Goal: Task Accomplishment & Management: Manage account settings

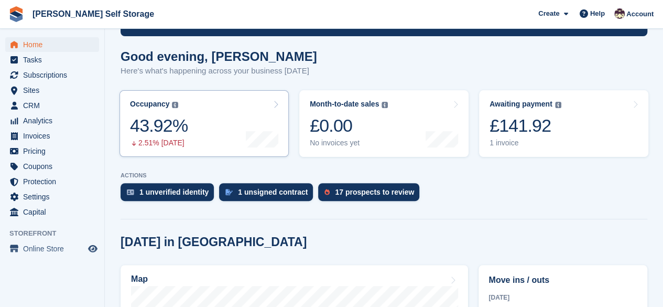
scroll to position [79, 0]
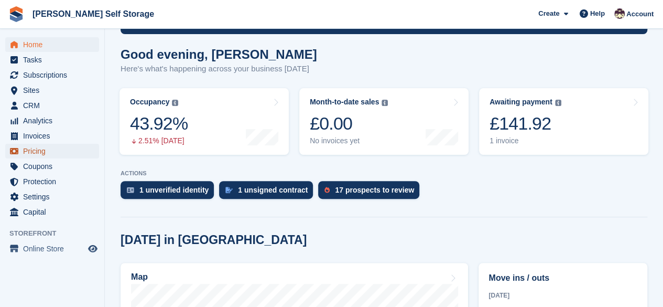
click at [45, 155] on span "Pricing" at bounding box center [54, 151] width 63 height 15
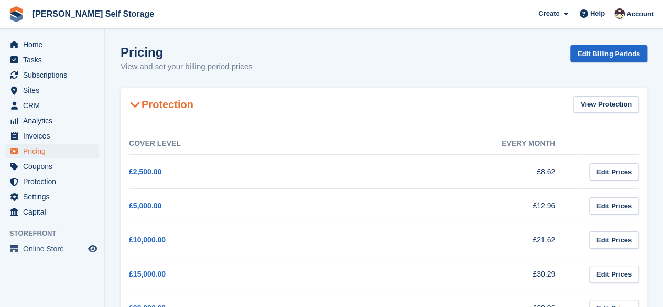
click at [137, 108] on icon at bounding box center [135, 104] width 10 height 10
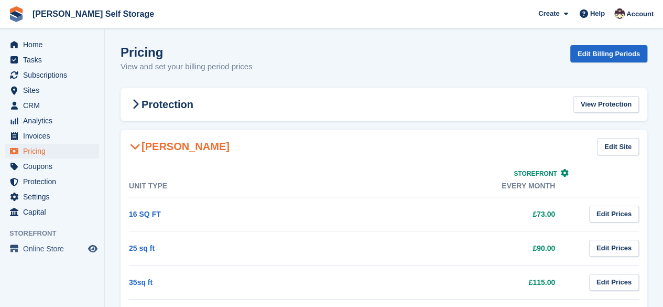
click at [135, 149] on icon at bounding box center [135, 146] width 10 height 10
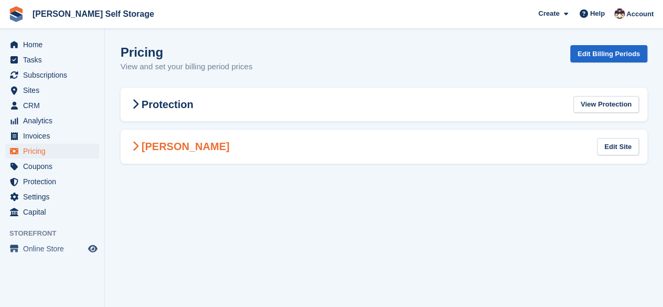
click at [132, 148] on icon at bounding box center [135, 146] width 7 height 10
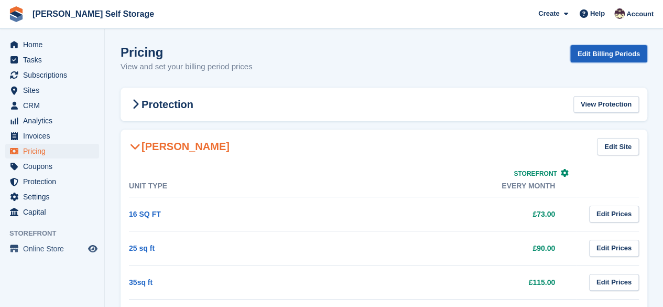
click at [594, 60] on link "Edit Billing Periods" at bounding box center [608, 53] width 77 height 17
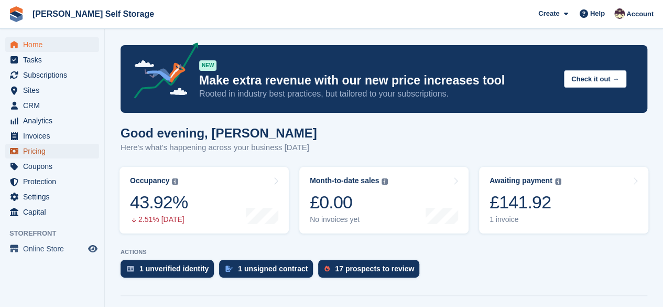
click at [45, 152] on span "Pricing" at bounding box center [54, 151] width 63 height 15
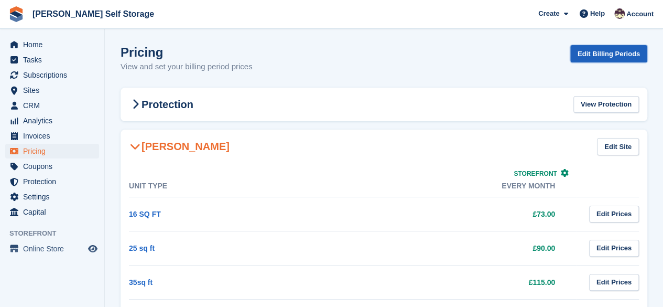
click at [595, 56] on link "Edit Billing Periods" at bounding box center [608, 53] width 77 height 17
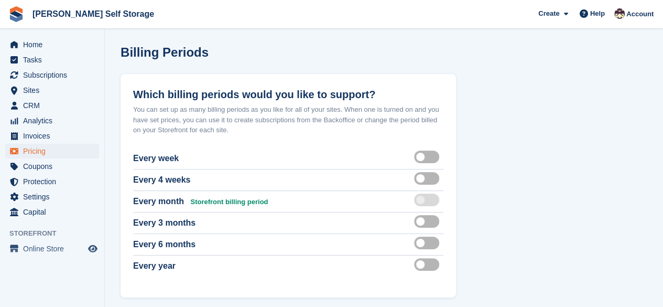
click at [429, 266] on label at bounding box center [428, 264] width 29 height 8
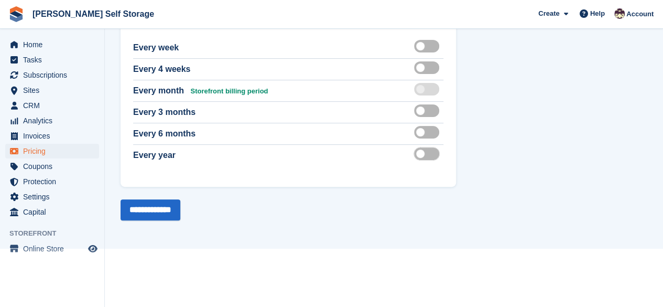
scroll to position [110, 0]
click at [154, 207] on input "**********" at bounding box center [151, 210] width 60 height 21
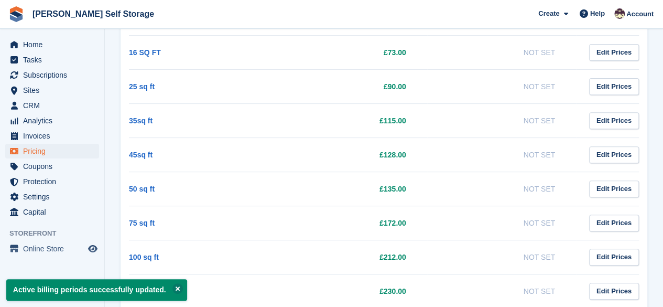
scroll to position [161, 0]
click at [617, 191] on link "Edit Prices" at bounding box center [614, 189] width 50 height 17
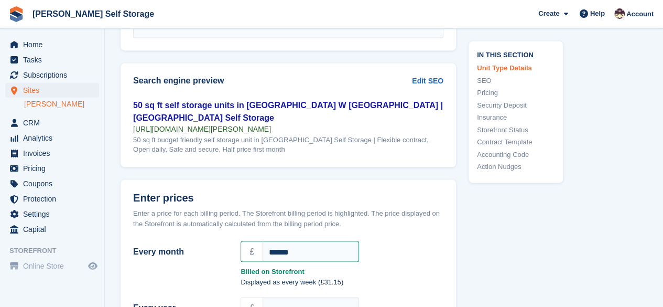
scroll to position [848, 0]
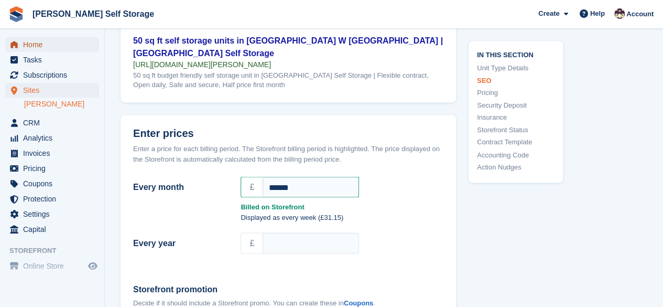
click at [38, 46] on span "Home" at bounding box center [54, 44] width 63 height 15
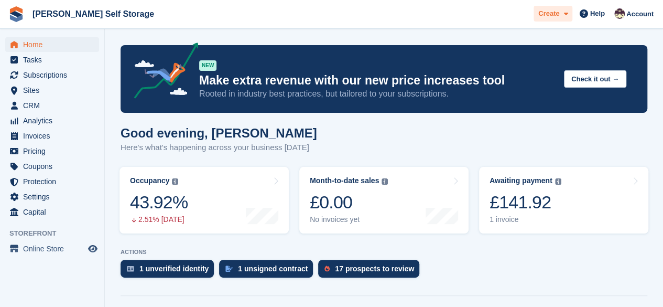
click at [562, 16] on span at bounding box center [563, 14] width 8 height 12
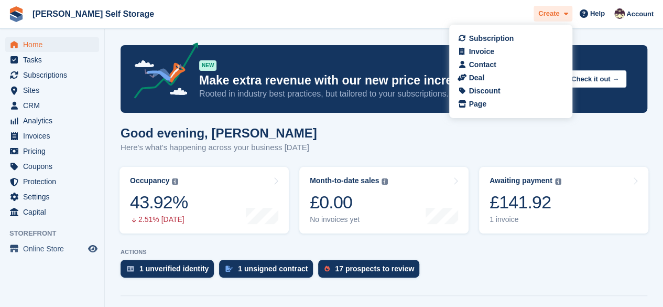
click at [562, 16] on span at bounding box center [563, 14] width 8 height 12
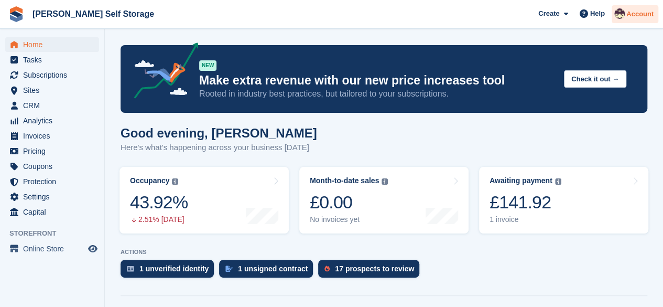
click at [635, 14] on span "Account" at bounding box center [640, 14] width 27 height 10
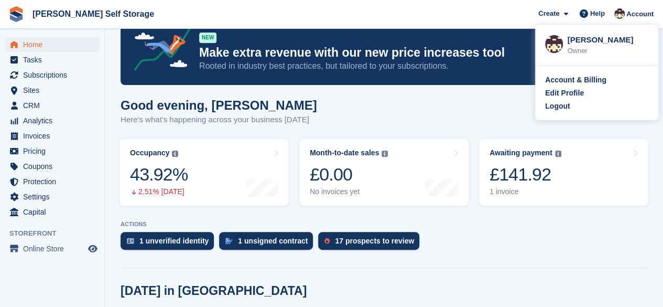
scroll to position [28, 0]
click at [70, 253] on span "Online Store" at bounding box center [54, 248] width 63 height 15
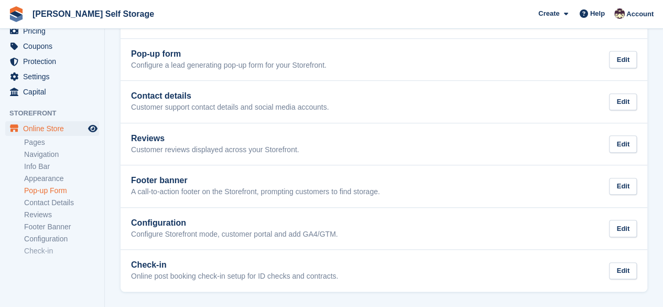
scroll to position [132, 0]
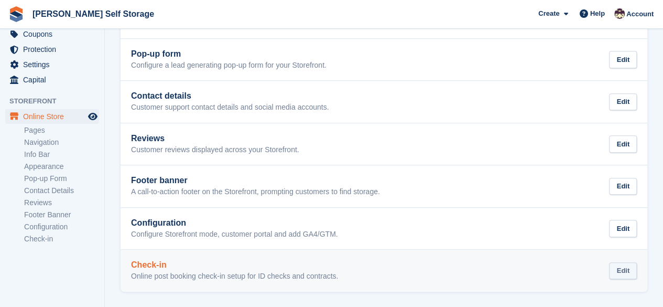
click at [621, 271] on div "Edit" at bounding box center [623, 270] width 28 height 17
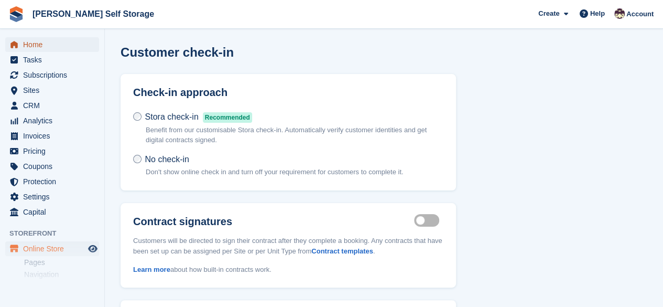
click at [37, 48] on span "Home" at bounding box center [54, 44] width 63 height 15
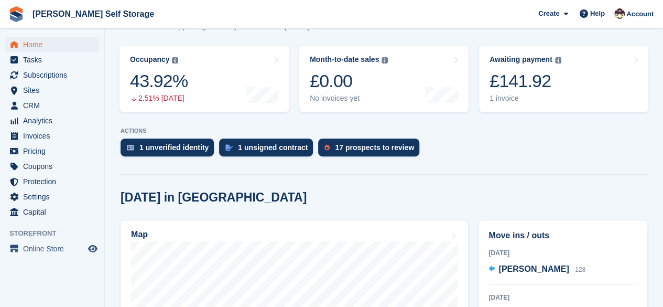
scroll to position [122, 0]
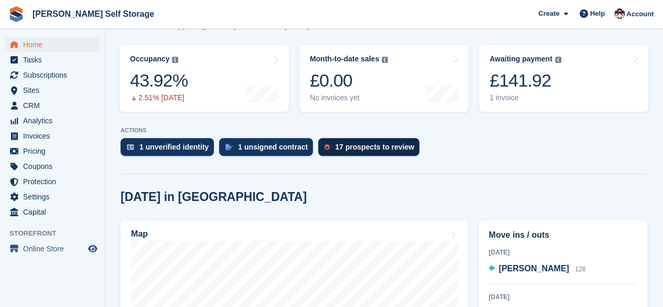
click at [349, 139] on div "17 prospects to review" at bounding box center [368, 147] width 101 height 18
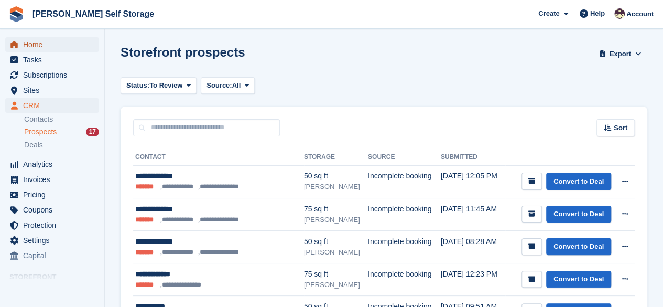
click at [36, 50] on span "Home" at bounding box center [54, 44] width 63 height 15
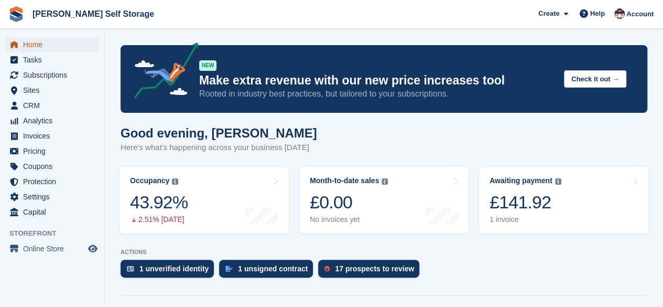
click at [36, 50] on span "Home" at bounding box center [54, 44] width 63 height 15
click at [36, 122] on span "Analytics" at bounding box center [54, 120] width 63 height 15
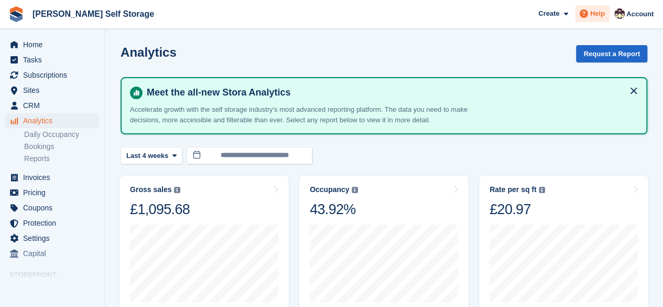
click at [601, 16] on span "Help" at bounding box center [597, 13] width 15 height 10
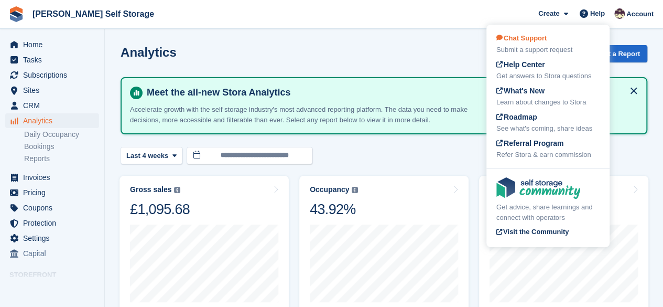
click at [538, 51] on div "Submit a support request" at bounding box center [548, 50] width 103 height 10
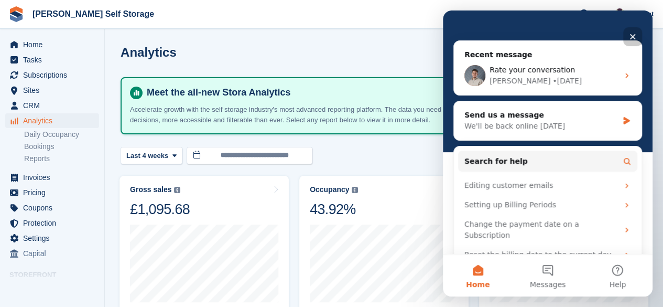
scroll to position [102, 0]
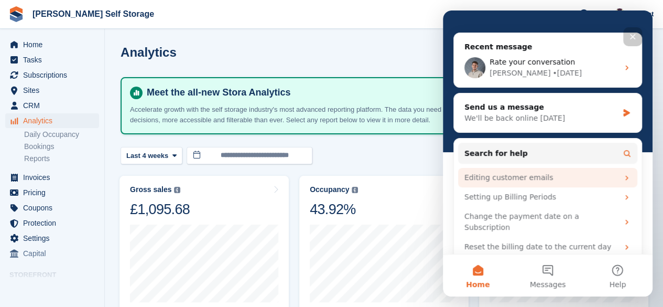
click at [518, 177] on div "Editing customer emails" at bounding box center [542, 177] width 154 height 11
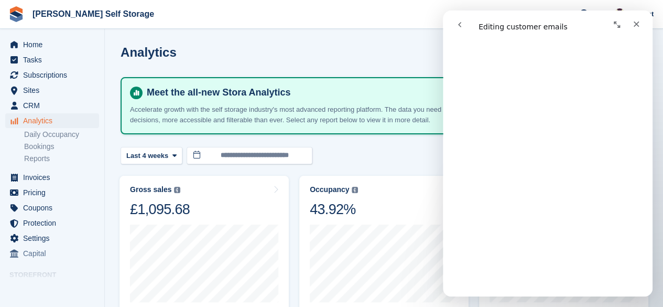
scroll to position [42, 0]
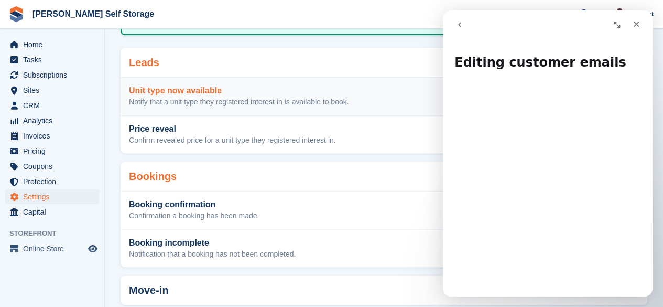
scroll to position [110, 0]
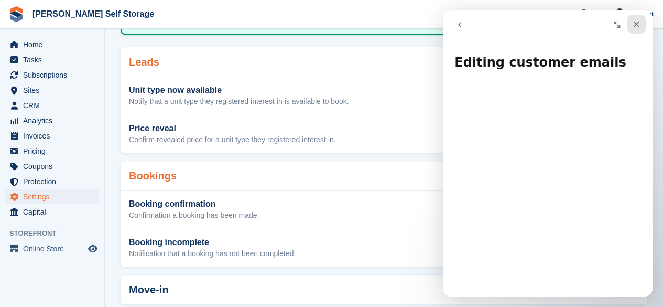
click at [636, 27] on icon "Close" at bounding box center [636, 24] width 8 height 8
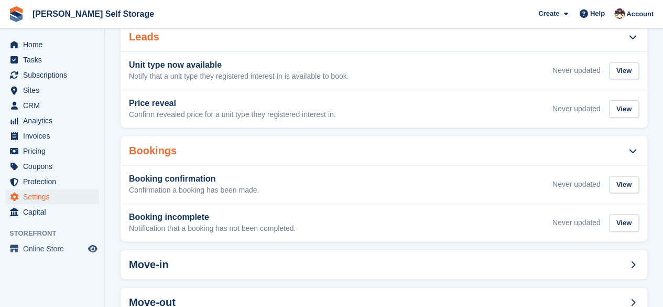
scroll to position [136, 0]
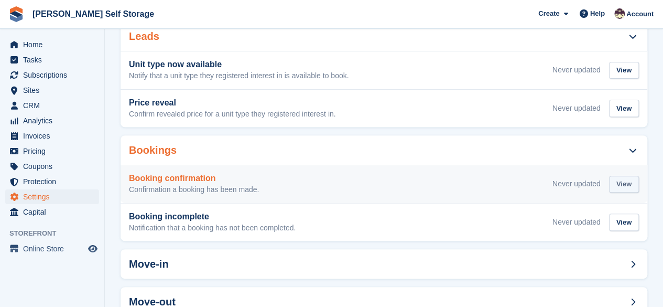
click at [628, 186] on div "View" at bounding box center [624, 184] width 30 height 17
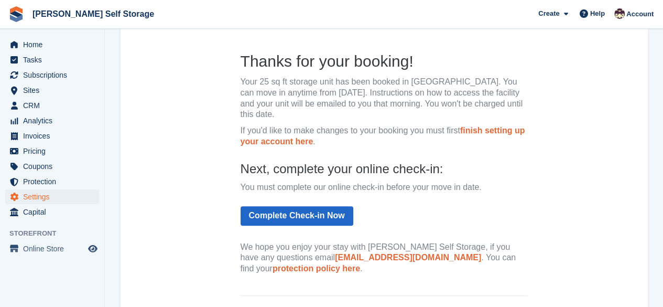
scroll to position [185, 0]
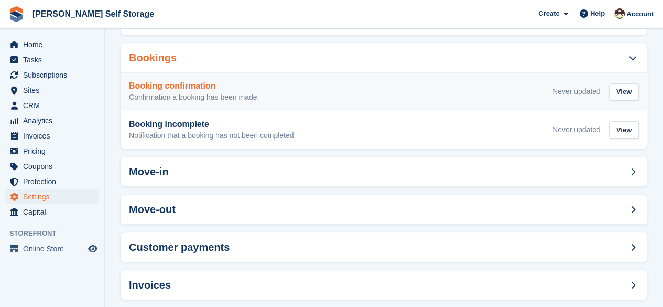
scroll to position [244, 0]
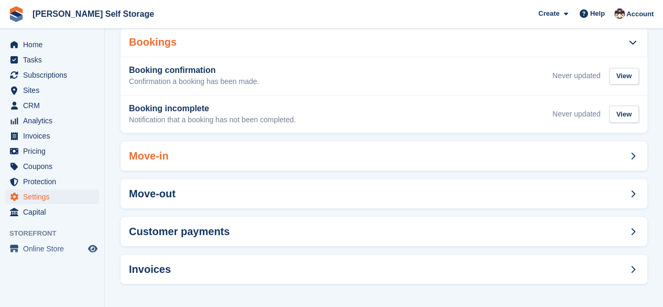
click at [421, 166] on div "Move-in" at bounding box center [384, 155] width 527 height 29
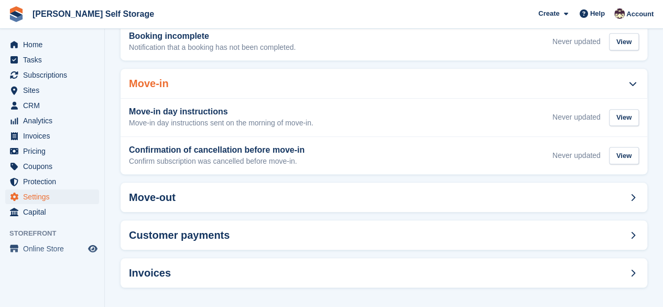
scroll to position [320, 0]
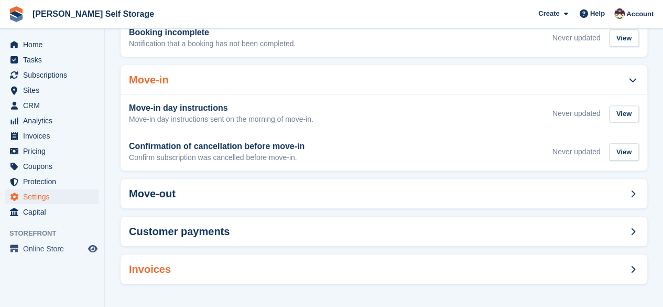
click at [400, 266] on div "Invoices" at bounding box center [384, 268] width 527 height 29
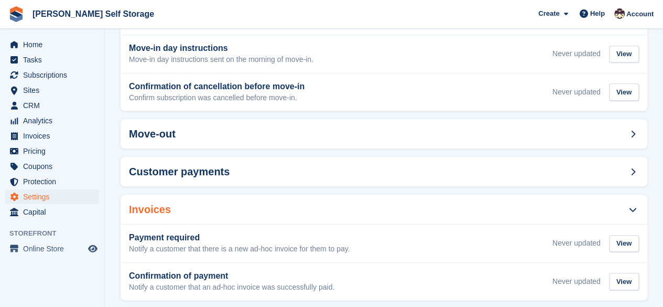
scroll to position [380, 0]
click at [454, 175] on div "Customer payments" at bounding box center [384, 170] width 527 height 29
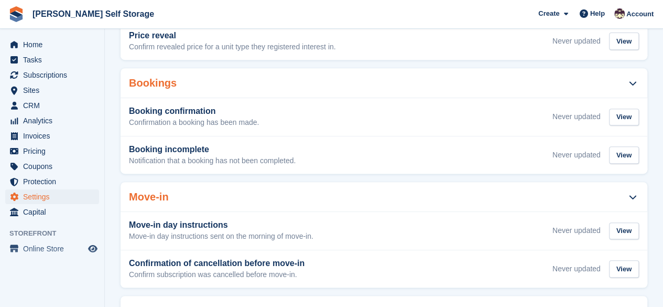
scroll to position [202, 0]
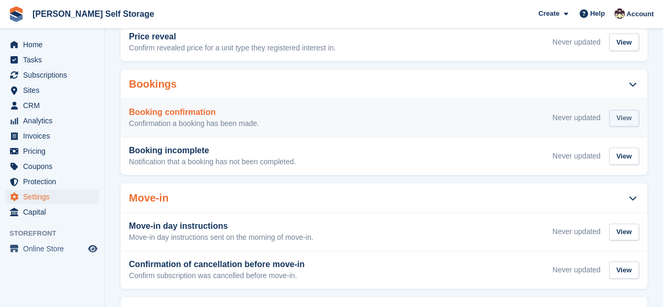
click at [620, 120] on div "View" at bounding box center [624, 118] width 30 height 17
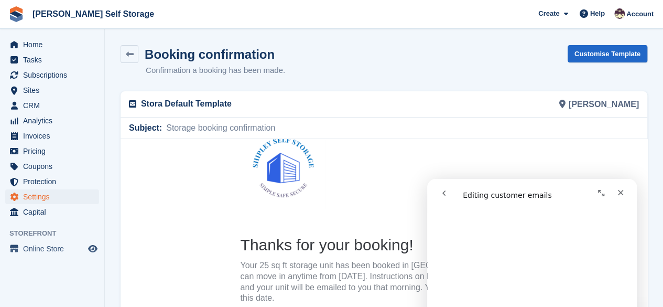
scroll to position [737, 0]
click at [622, 191] on icon "Close" at bounding box center [621, 192] width 6 height 6
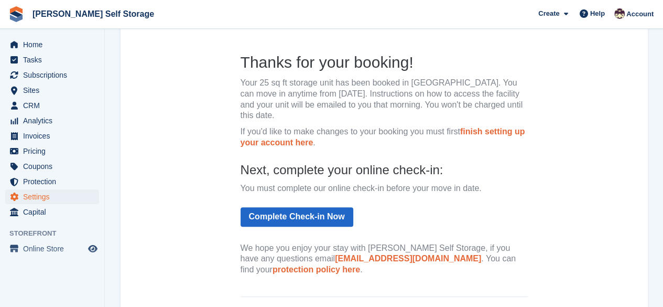
scroll to position [0, 0]
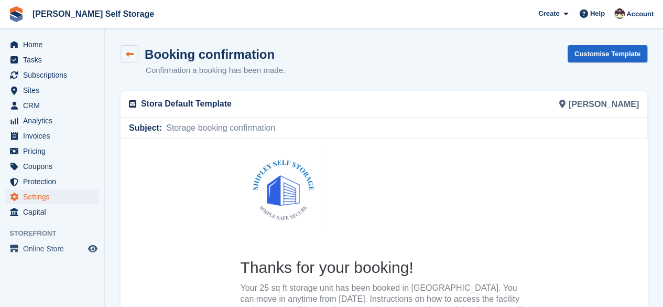
click at [129, 53] on icon at bounding box center [130, 54] width 8 height 8
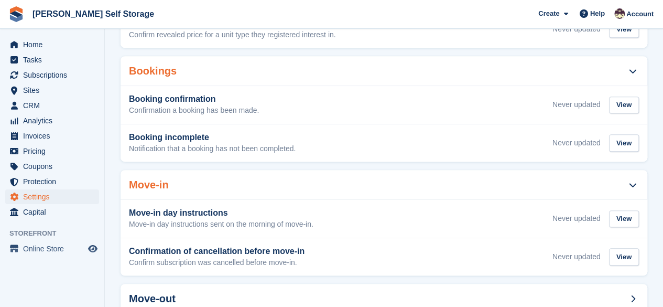
scroll to position [217, 0]
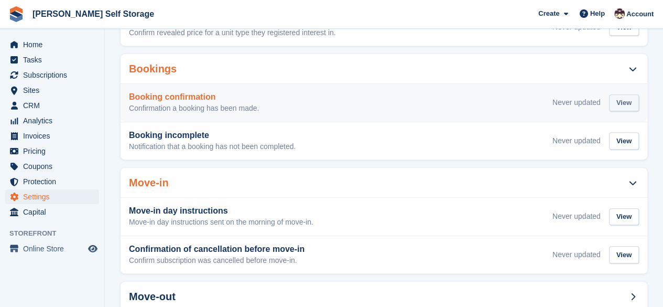
click at [625, 99] on div "View" at bounding box center [624, 102] width 30 height 17
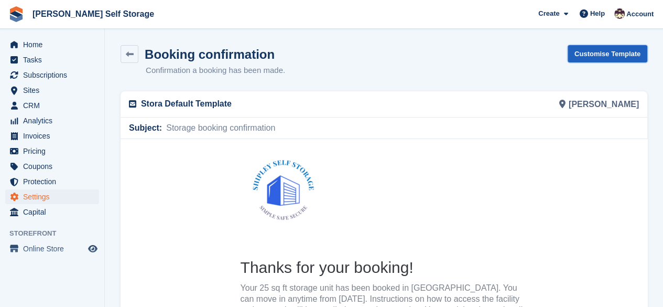
click at [621, 53] on link "Customise Template" at bounding box center [608, 53] width 80 height 17
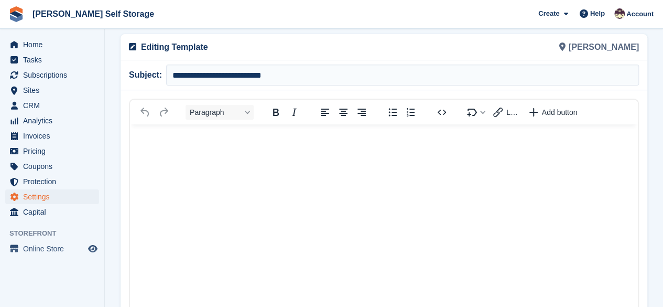
scroll to position [126, 0]
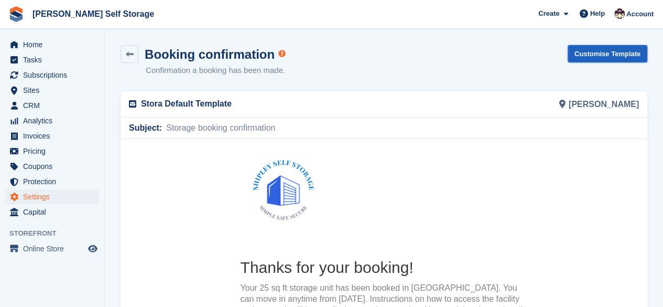
click at [612, 60] on link "Customise Template" at bounding box center [608, 53] width 80 height 17
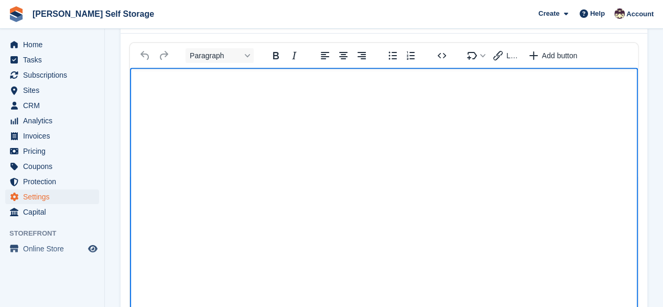
click at [521, 130] on html at bounding box center [384, 258] width 508 height 380
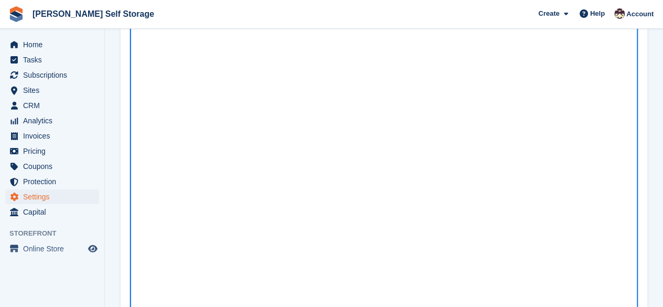
scroll to position [316, 0]
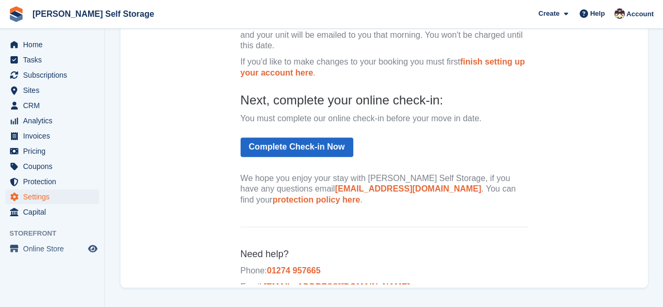
scroll to position [23, 0]
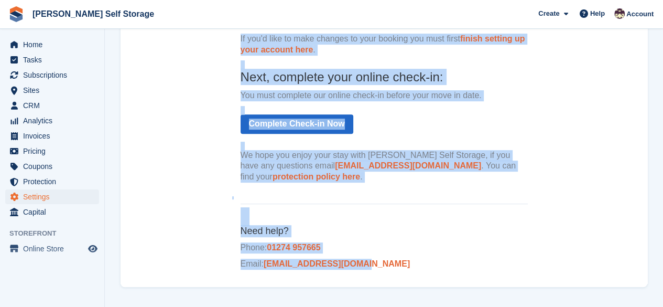
drag, startPoint x: 210, startPoint y: -115, endPoint x: 415, endPoint y: 256, distance: 423.8
click at [415, 256] on center "Thanks for your booking! Your 25 sq ft storage unit has been booked in Shipley.…" at bounding box center [384, 62] width 527 height 442
copy center "Thanks for your booking! Your 25 sq ft storage unit has been booked in Shipley.…"
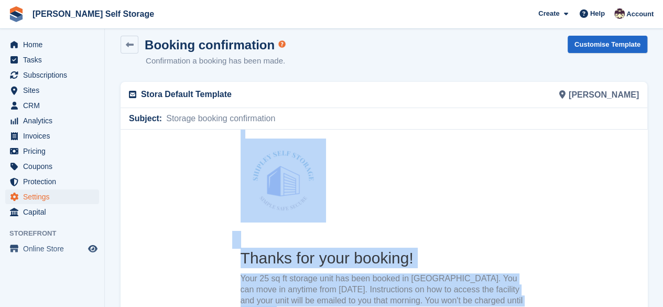
scroll to position [0, 0]
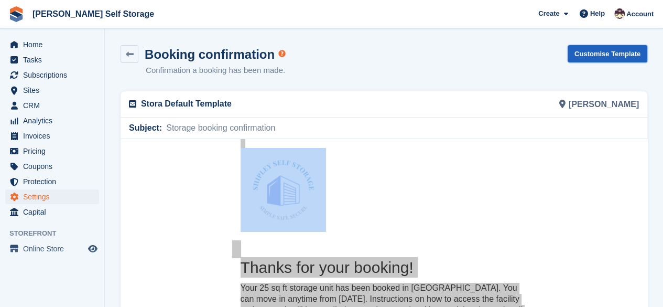
click at [606, 58] on link "Customise Template" at bounding box center [608, 53] width 80 height 17
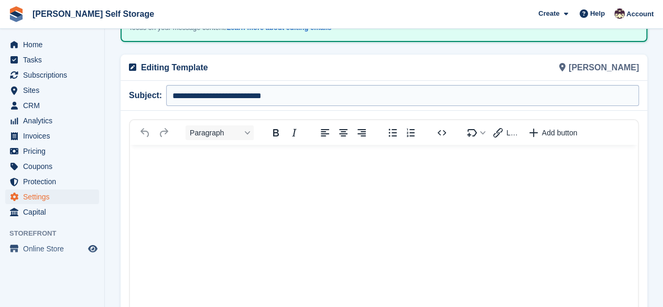
scroll to position [107, 0]
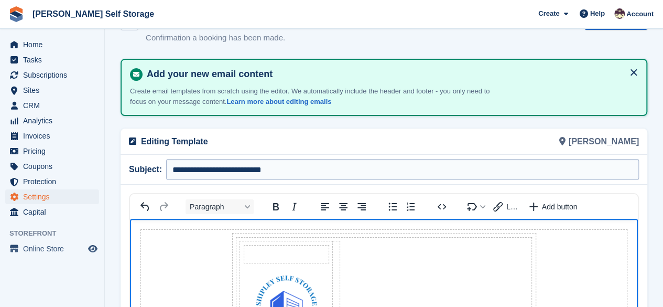
scroll to position [0, 0]
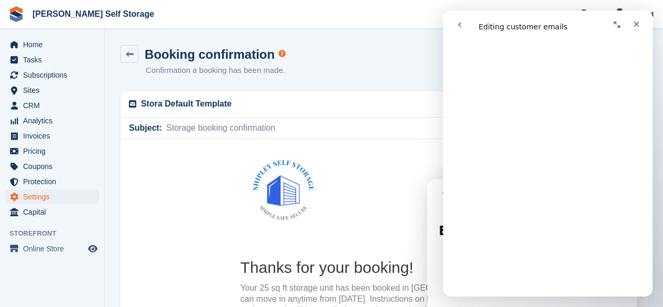
scroll to position [2040, 0]
click at [628, 29] on div "Close" at bounding box center [636, 24] width 19 height 19
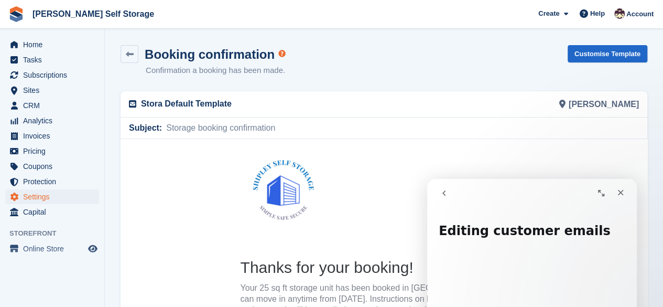
scroll to position [0, 0]
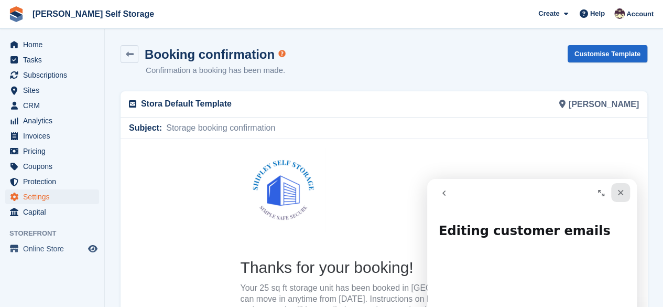
click at [621, 188] on icon "Close" at bounding box center [621, 192] width 8 height 8
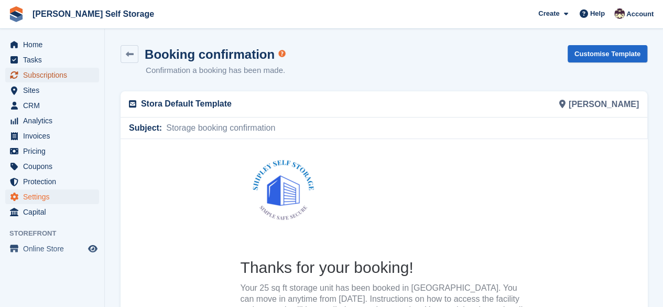
click at [38, 77] on span "Subscriptions" at bounding box center [54, 75] width 63 height 15
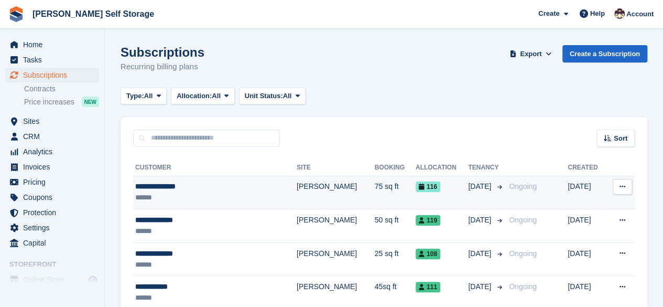
click at [626, 187] on button at bounding box center [622, 187] width 19 height 16
click at [577, 205] on p "View customer" at bounding box center [581, 207] width 91 height 14
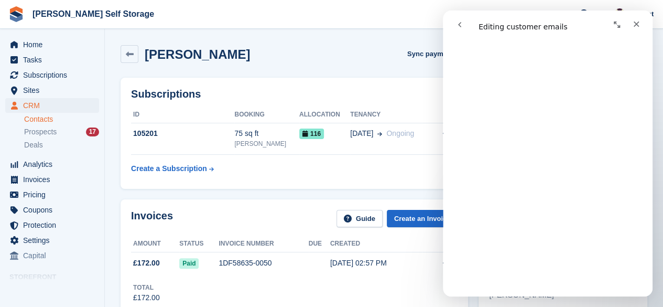
scroll to position [1748, 0]
click at [636, 22] on icon "Close" at bounding box center [636, 24] width 8 height 8
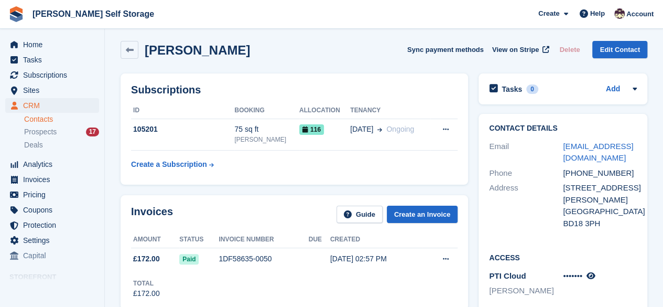
scroll to position [0, 0]
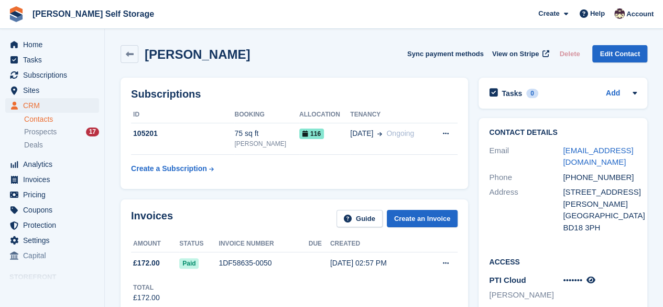
click at [35, 35] on div "Home Tasks Subscriptions Subscriptions Subscriptions Contracts Price increases …" at bounding box center [52, 148] width 104 height 230
click at [35, 41] on span "Home" at bounding box center [54, 44] width 63 height 15
